Goal: Book appointment/travel/reservation

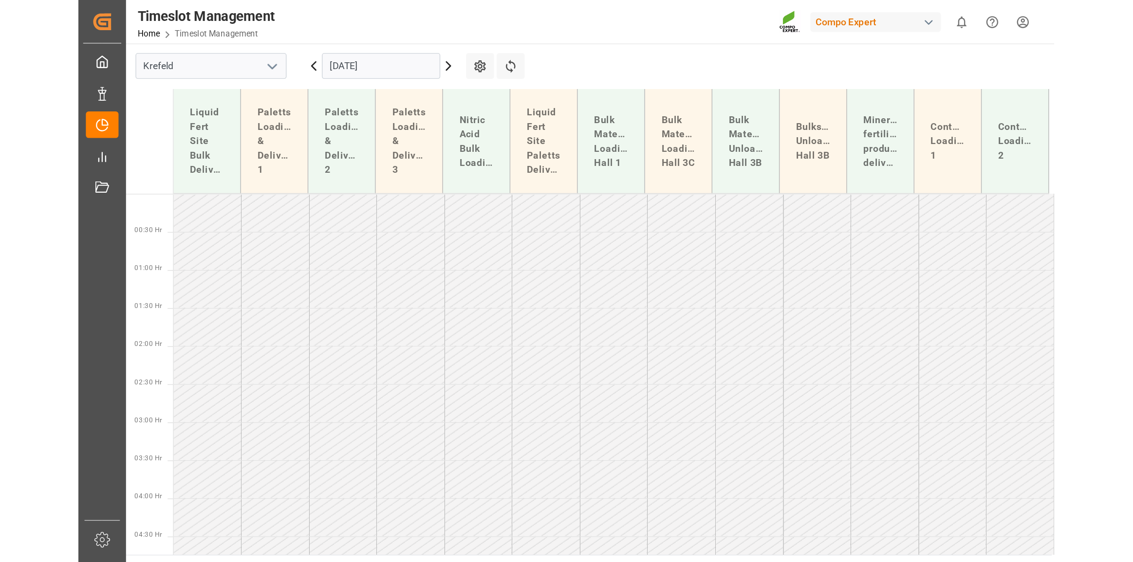
scroll to position [775, 0]
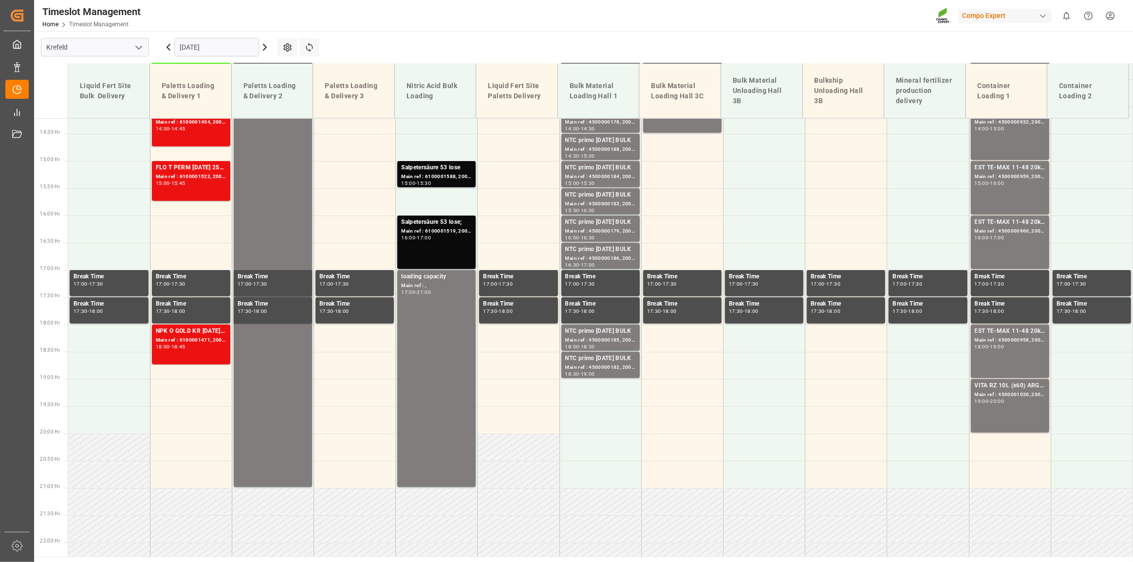
click at [196, 44] on input "[DATE]" at bounding box center [216, 47] width 85 height 18
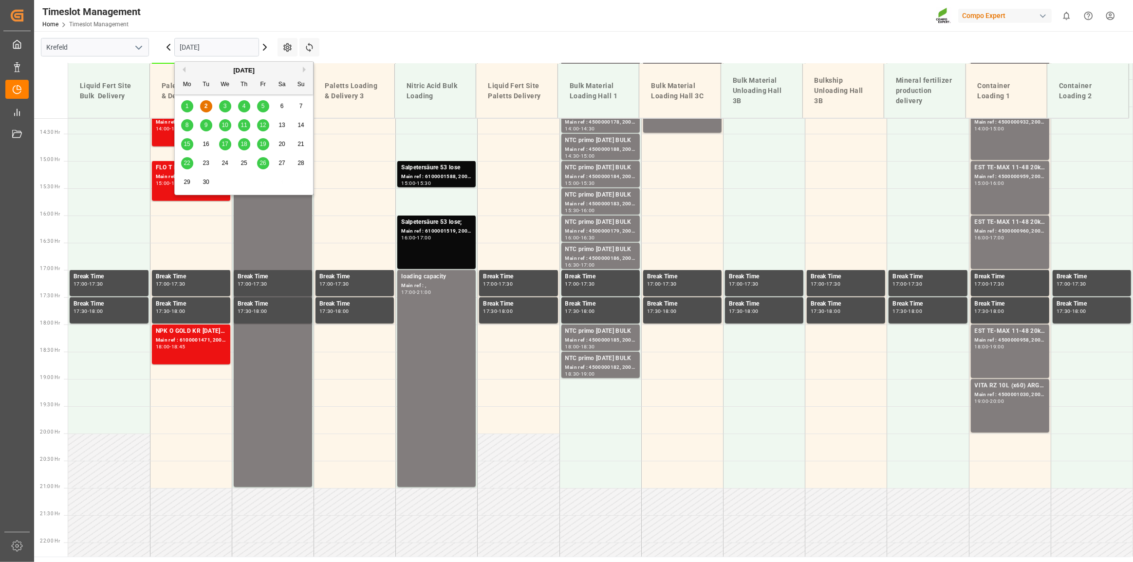
click at [221, 106] on div "3" at bounding box center [225, 107] width 12 height 12
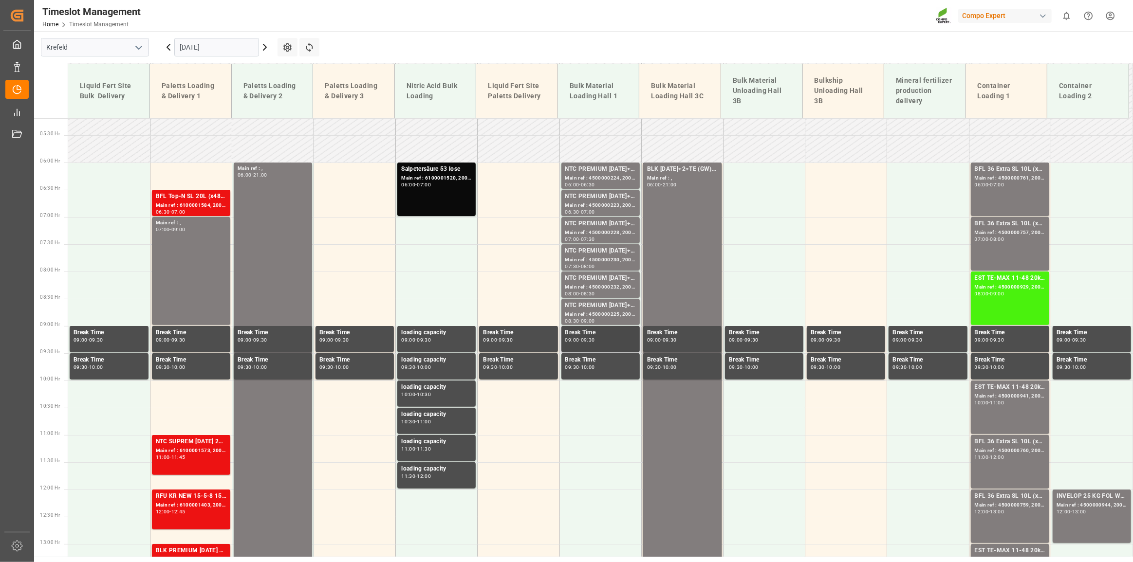
scroll to position [283, 0]
click at [591, 171] on div "NTC PREMIUM [DATE]+3+TE BULK;" at bounding box center [600, 169] width 71 height 10
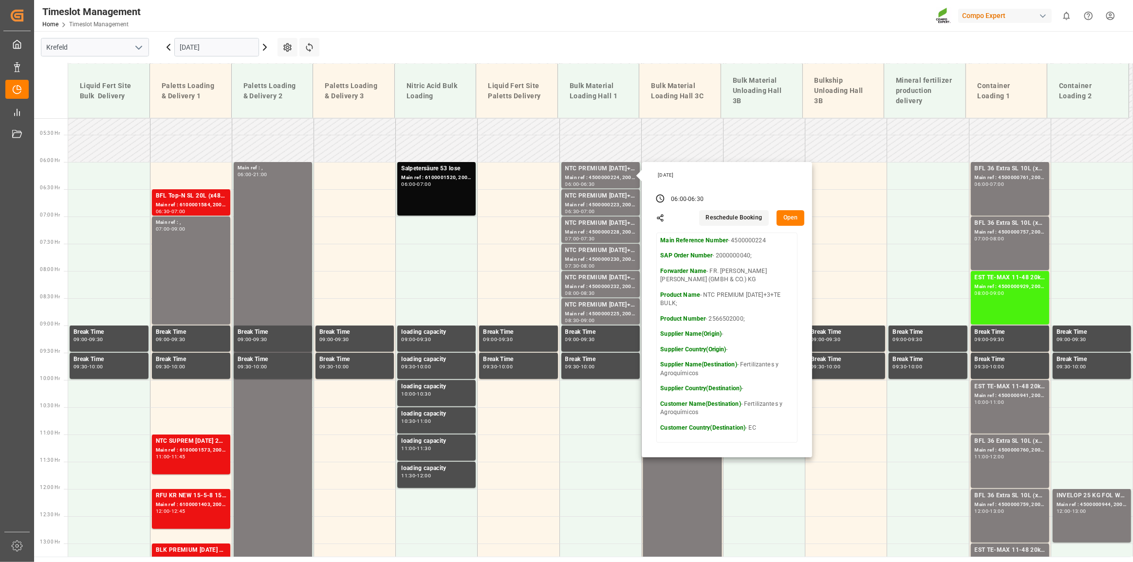
click at [531, 21] on div "Timeslot Management Home Timeslot Management Compo Expert 0 Notifications Only …" at bounding box center [580, 15] width 1106 height 31
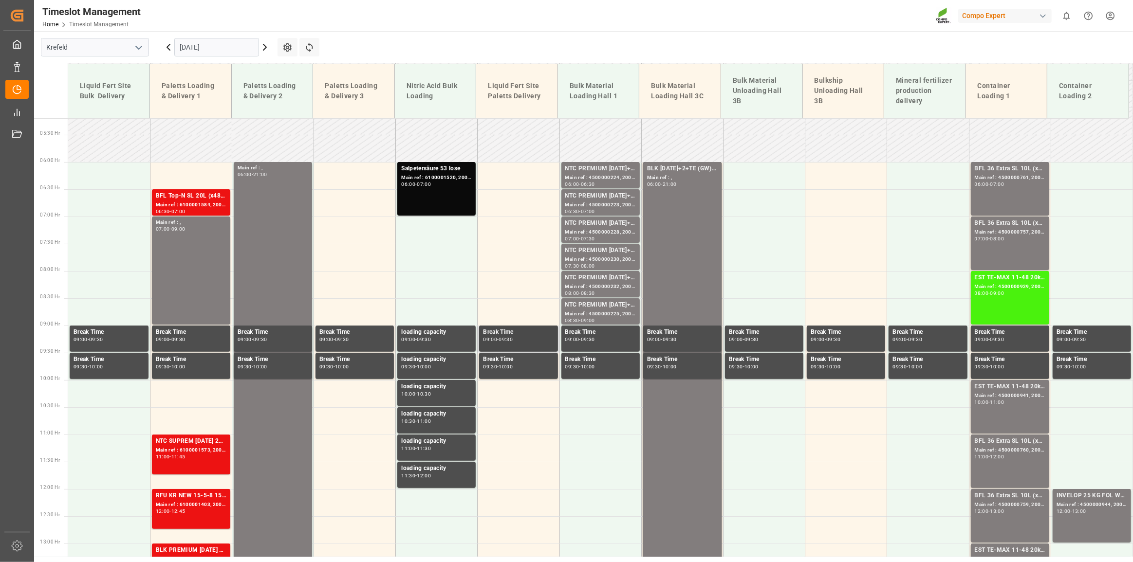
scroll to position [328, 0]
